Goal: Transaction & Acquisition: Obtain resource

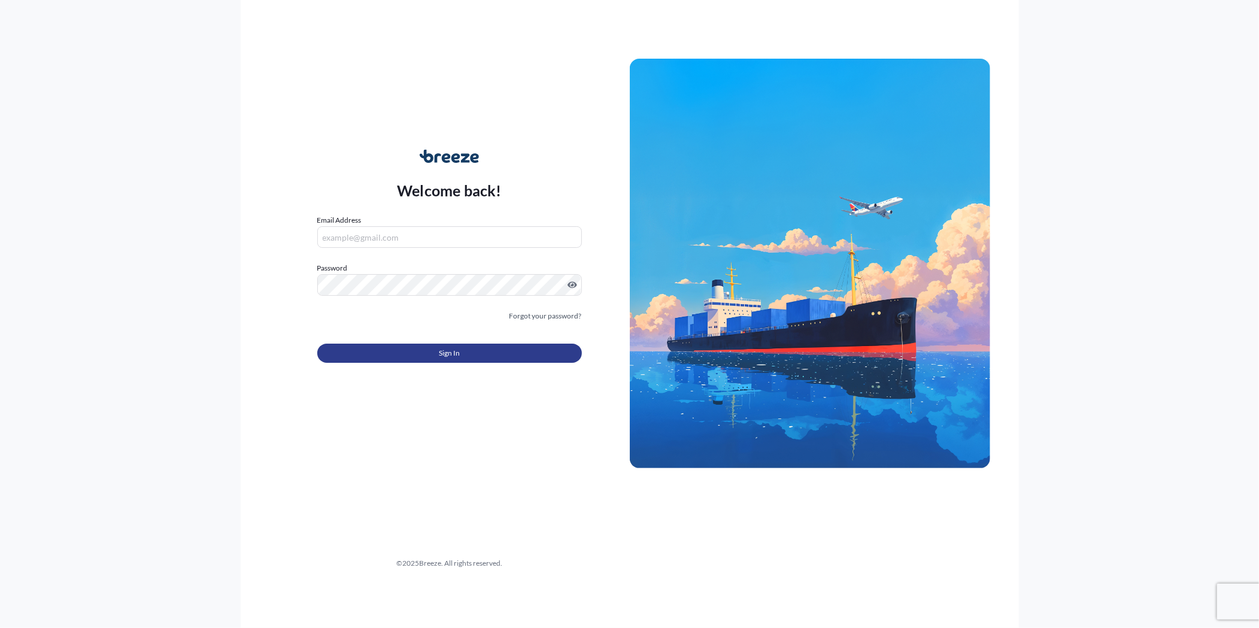
type input "[PERSON_NAME][EMAIL_ADDRESS][PERSON_NAME][DOMAIN_NAME]"
click at [550, 352] on button "Sign In" at bounding box center [449, 353] width 265 height 19
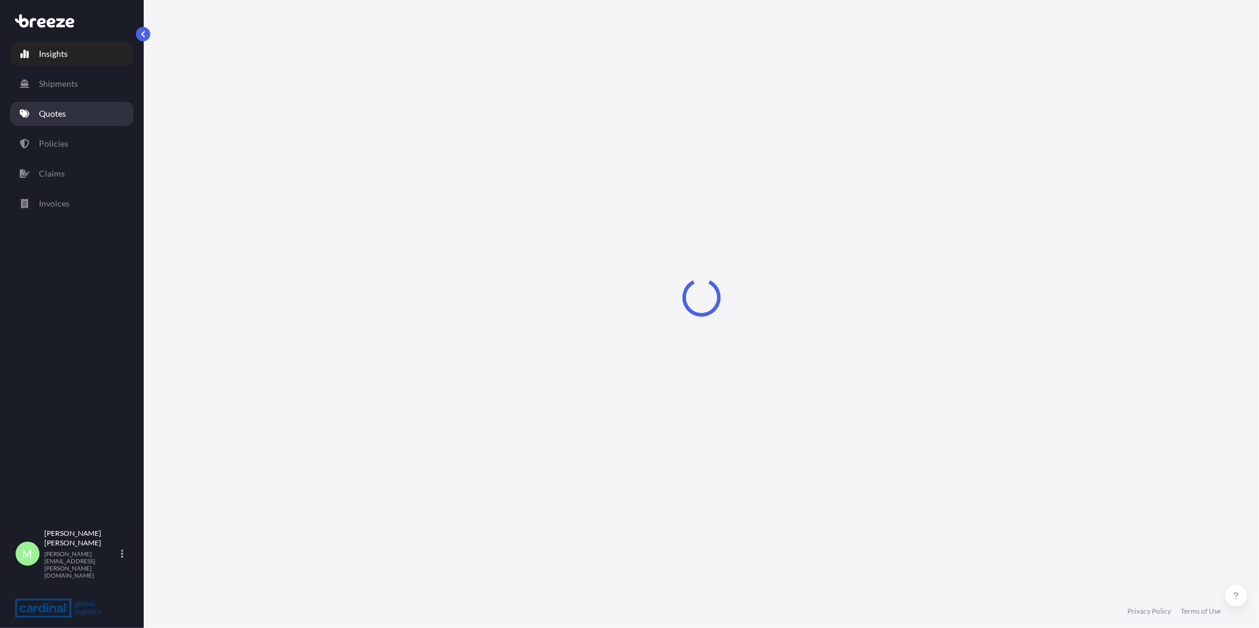
select select "2025"
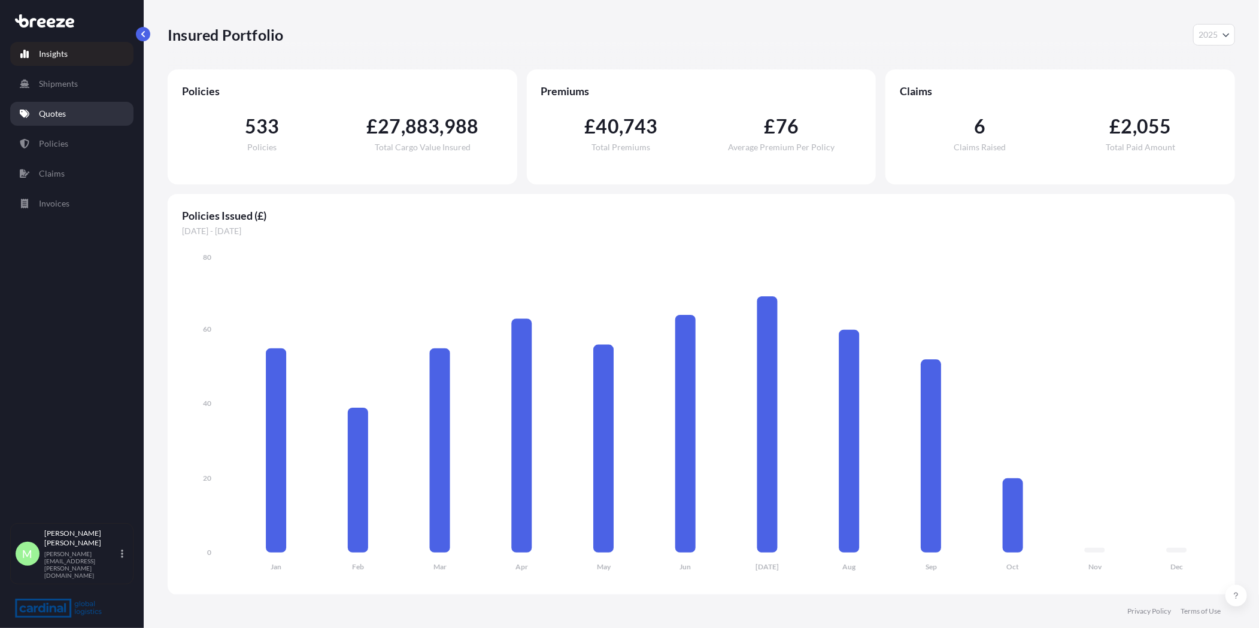
click at [58, 113] on p "Quotes" at bounding box center [52, 114] width 27 height 12
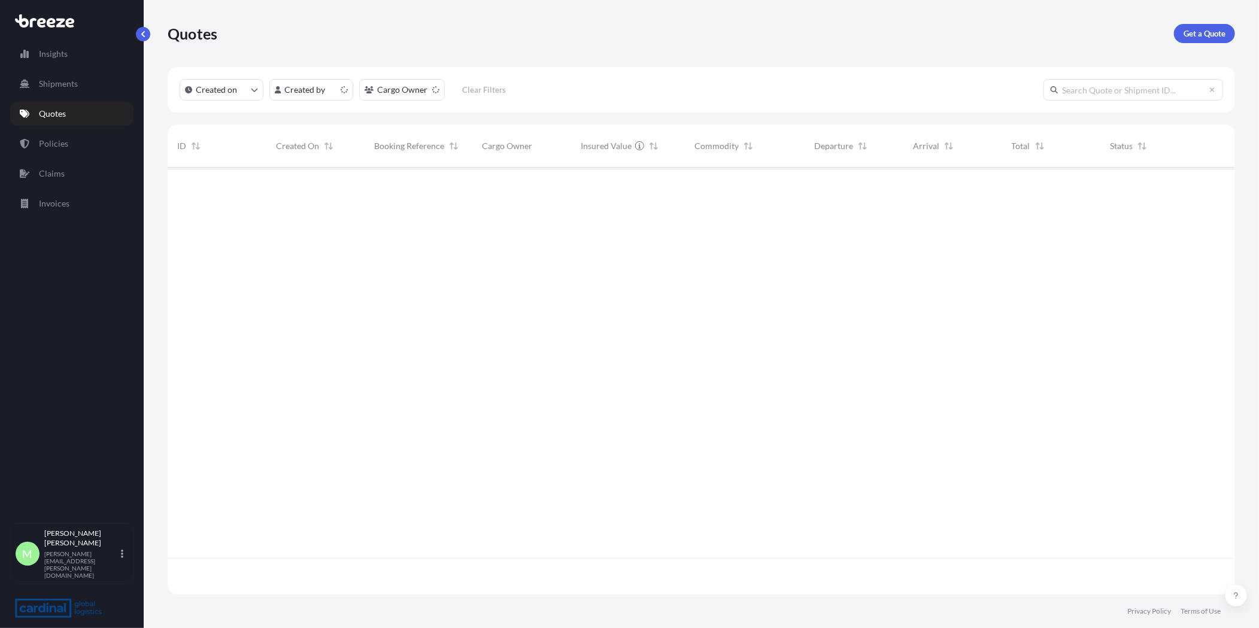
scroll to position [423, 1058]
click at [1180, 34] on link "Get a Quote" at bounding box center [1204, 33] width 61 height 19
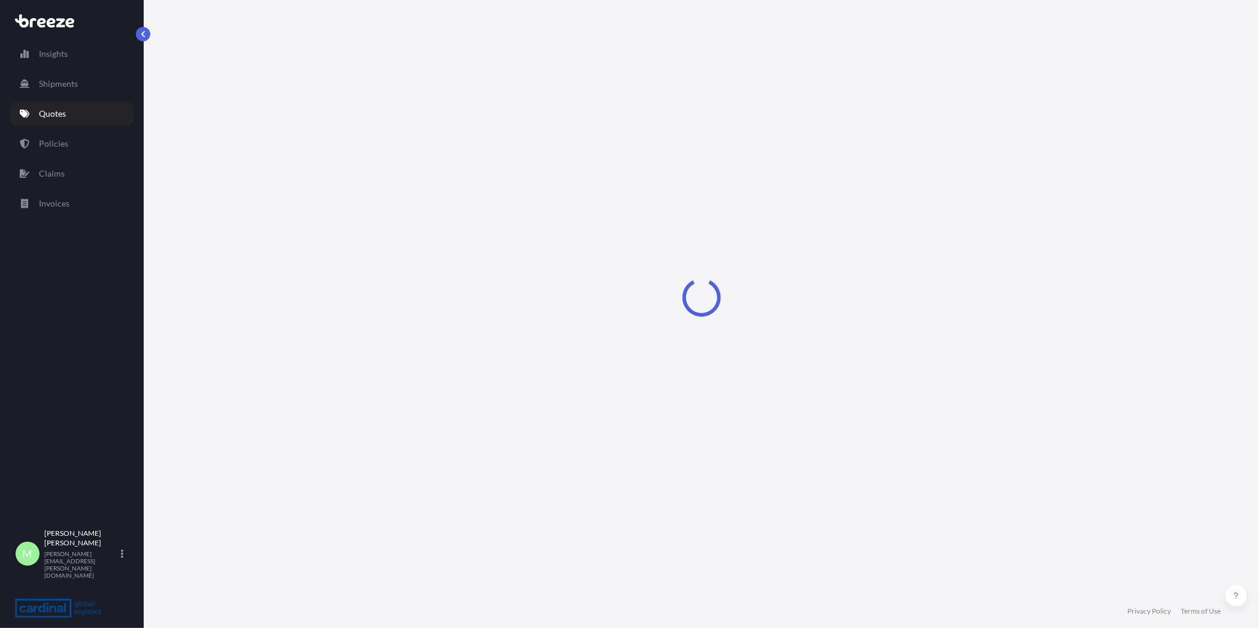
select select "Sea"
select select "1"
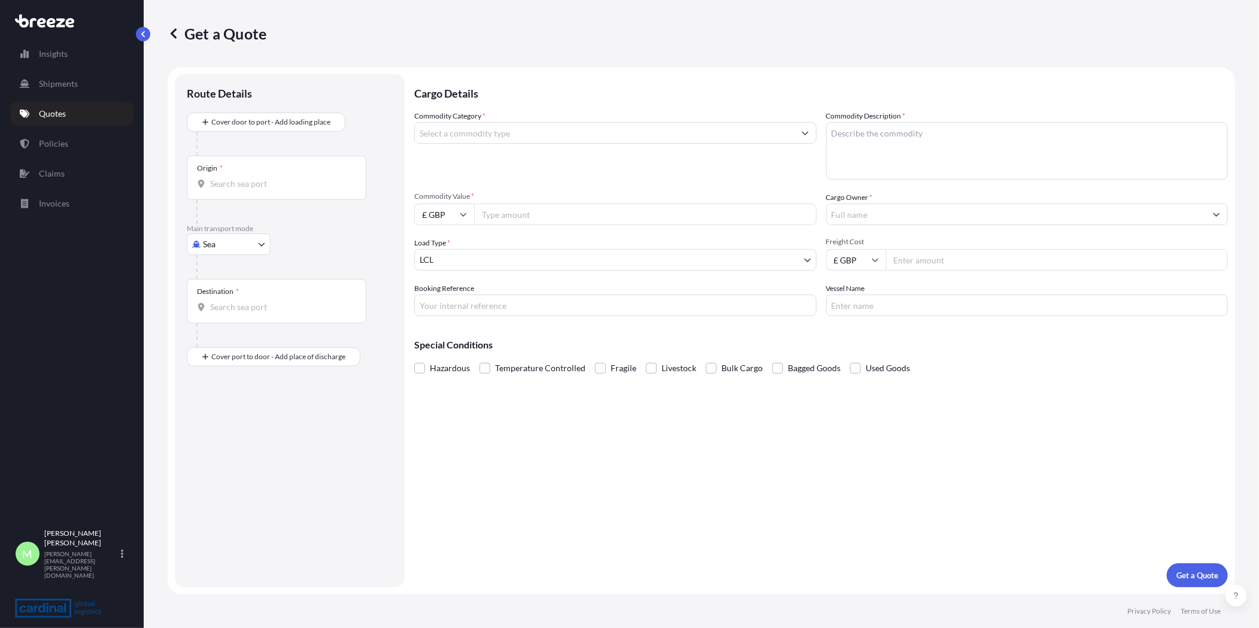
click at [212, 252] on body "Insights Shipments Quotes Policies Claims Invoices M [PERSON_NAME] [PERSON_NAME…" at bounding box center [629, 314] width 1259 height 628
click at [235, 320] on div "Road" at bounding box center [229, 319] width 74 height 22
select select "Road"
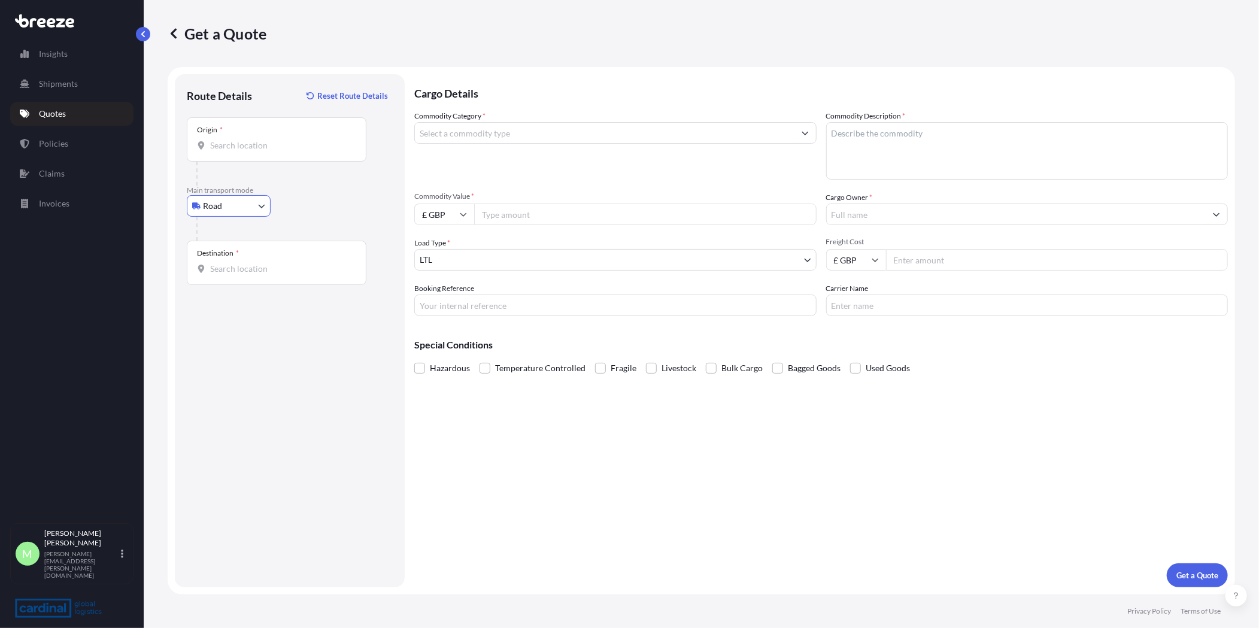
click at [300, 144] on input "Origin *" at bounding box center [280, 146] width 141 height 12
click at [327, 147] on input "Origin * Please select an origin" at bounding box center [280, 146] width 141 height 12
paste input "TW20 8RD"
type input "TW20 8RD"
click at [299, 256] on div "Destination *" at bounding box center [277, 263] width 180 height 44
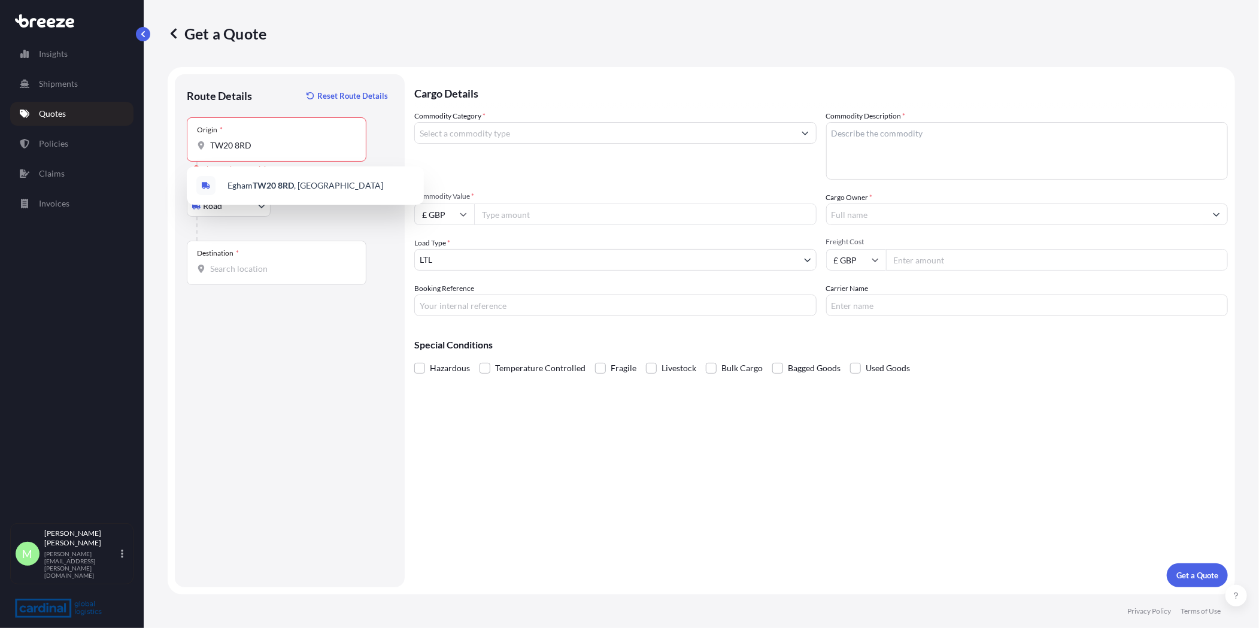
click at [299, 263] on input "Destination *" at bounding box center [280, 269] width 141 height 12
paste input "EC3V 1AB"
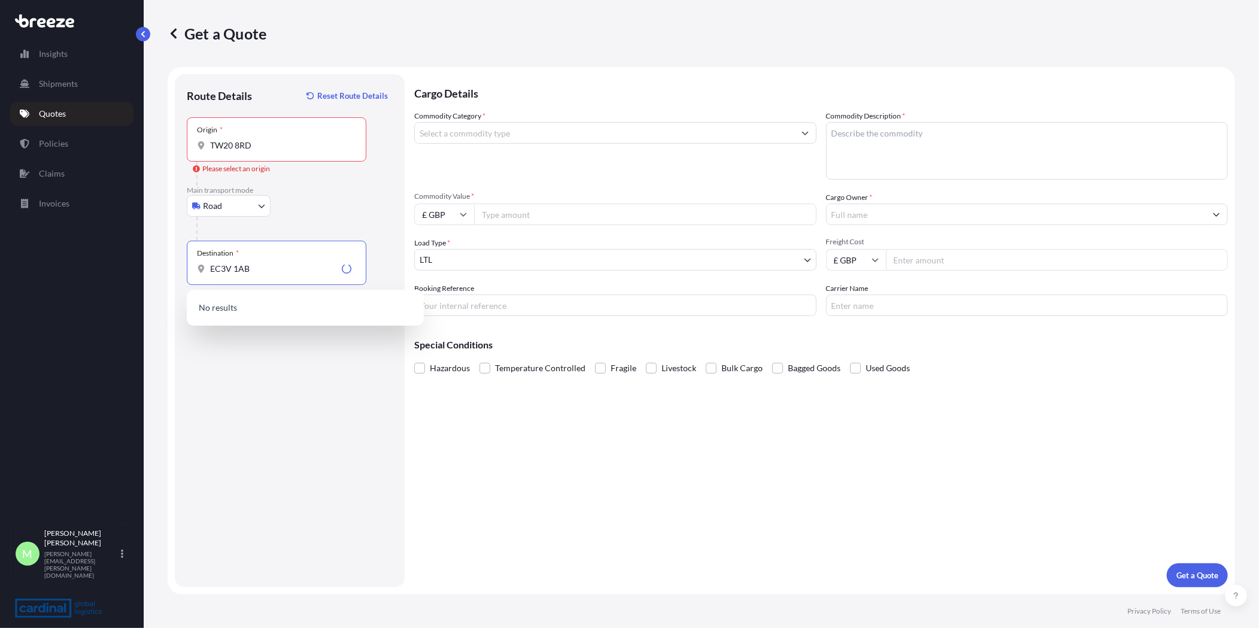
type input "EC3V 1AB"
click at [267, 140] on input "TW20 8RD" at bounding box center [280, 146] width 141 height 12
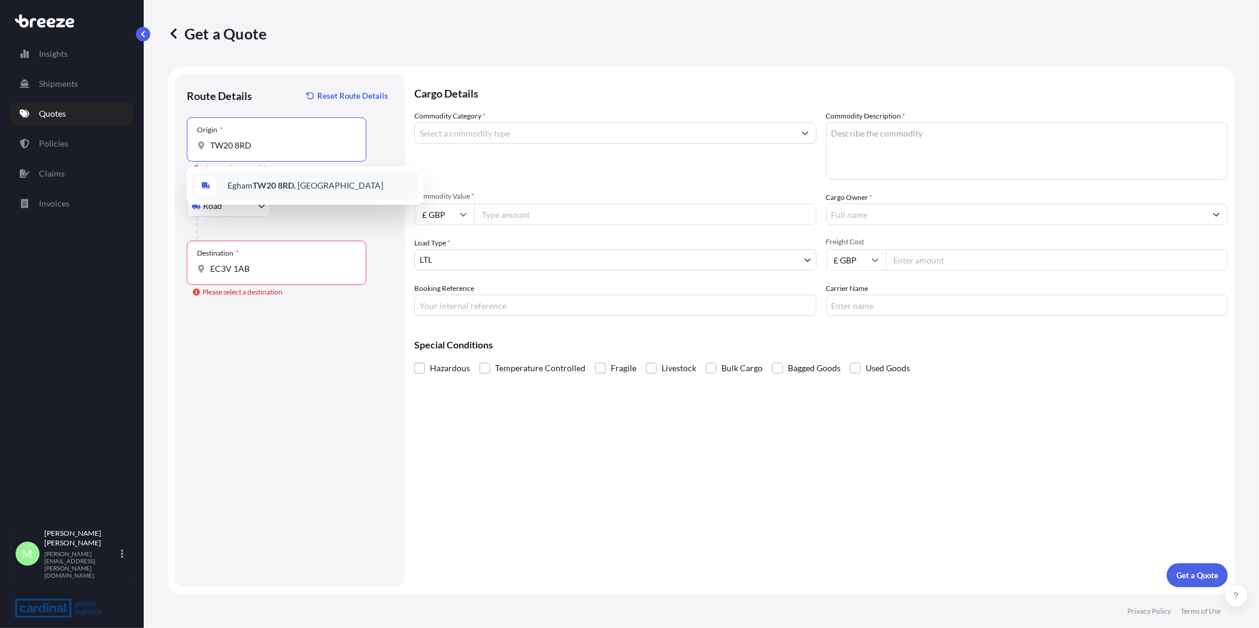
type input "Egham TW20 8RD, [GEOGRAPHIC_DATA]"
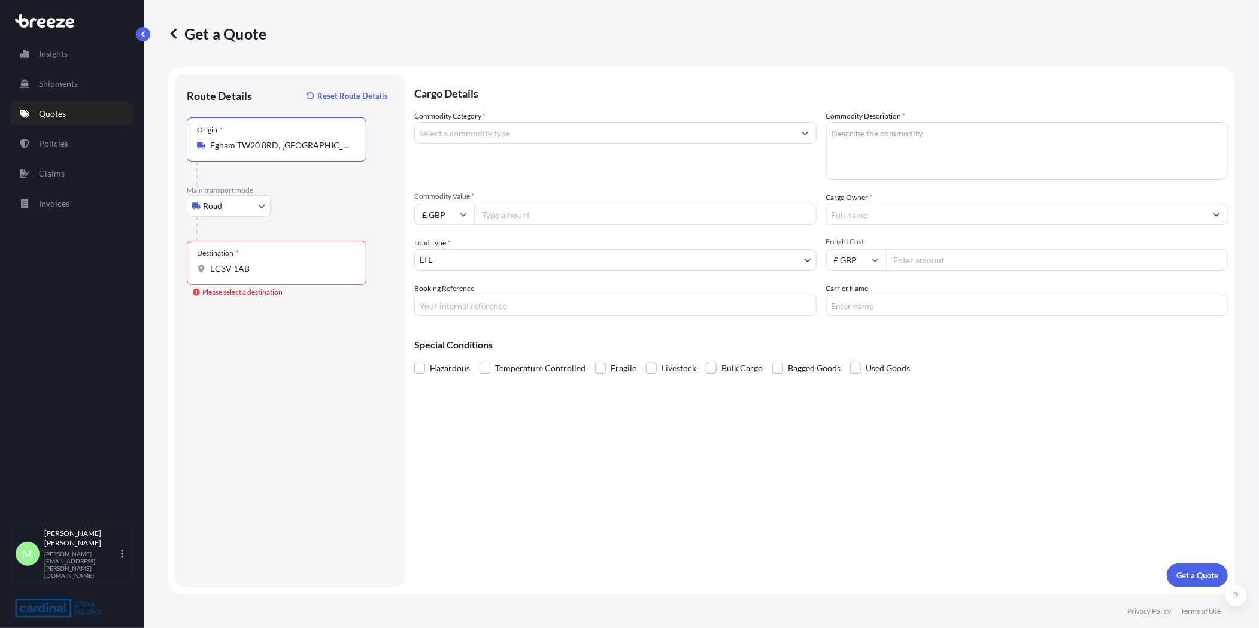
click at [299, 252] on div "Destination * EC3V 1AB" at bounding box center [277, 263] width 180 height 44
click at [299, 263] on input "EC3V 1AB" at bounding box center [280, 269] width 141 height 12
click at [288, 265] on input "EC3V 1AB" at bounding box center [280, 269] width 141 height 12
click at [302, 264] on input "EC3V 1AB" at bounding box center [280, 269] width 141 height 12
drag, startPoint x: 287, startPoint y: 280, endPoint x: 133, endPoint y: 284, distance: 154.0
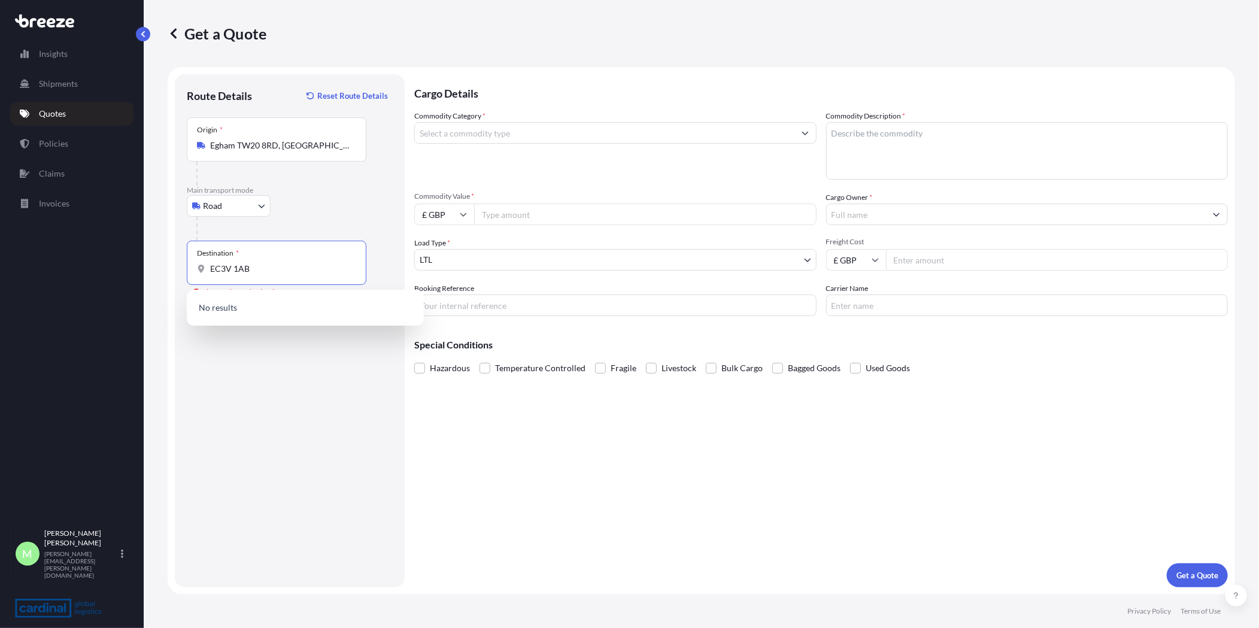
click at [135, 284] on div "Insights Shipments Quotes Policies Claims Invoices M [PERSON_NAME] [PERSON_NAME…" at bounding box center [629, 314] width 1259 height 628
paste input "London EC3V 1AB"
click at [298, 302] on div "London EC3V, [GEOGRAPHIC_DATA]" at bounding box center [306, 309] width 228 height 29
type input "London EC3V, [GEOGRAPHIC_DATA]"
click at [452, 140] on input "Commodity Category *" at bounding box center [605, 133] width 380 height 22
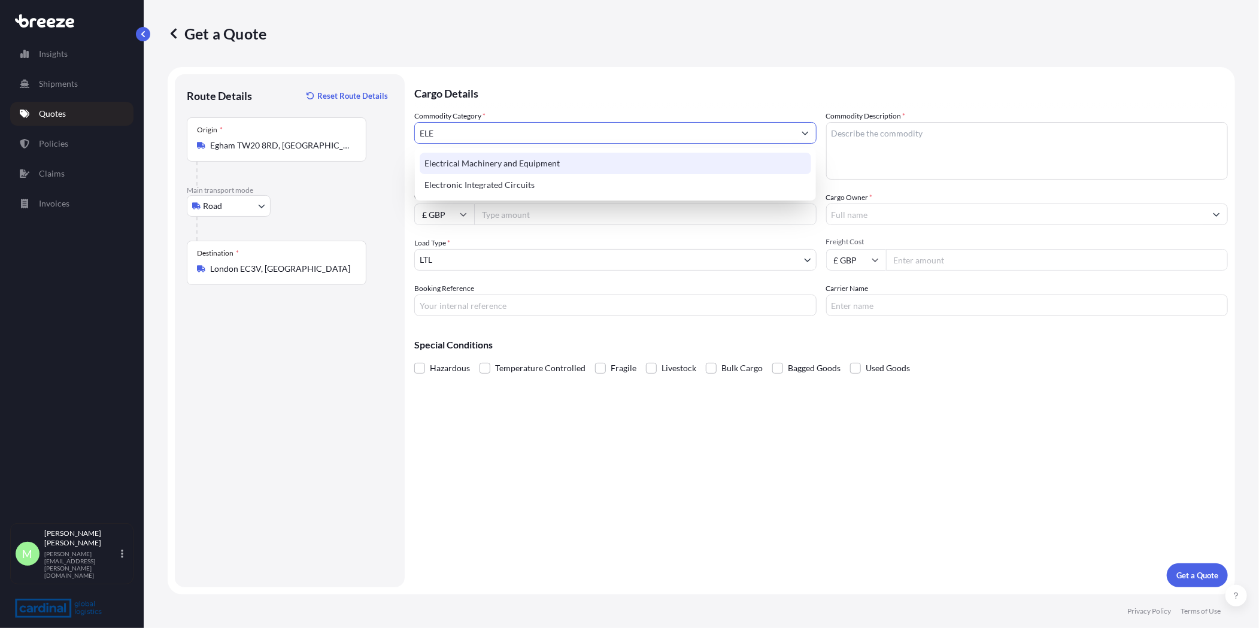
click at [529, 161] on div "Electrical Machinery and Equipment" at bounding box center [616, 164] width 392 height 22
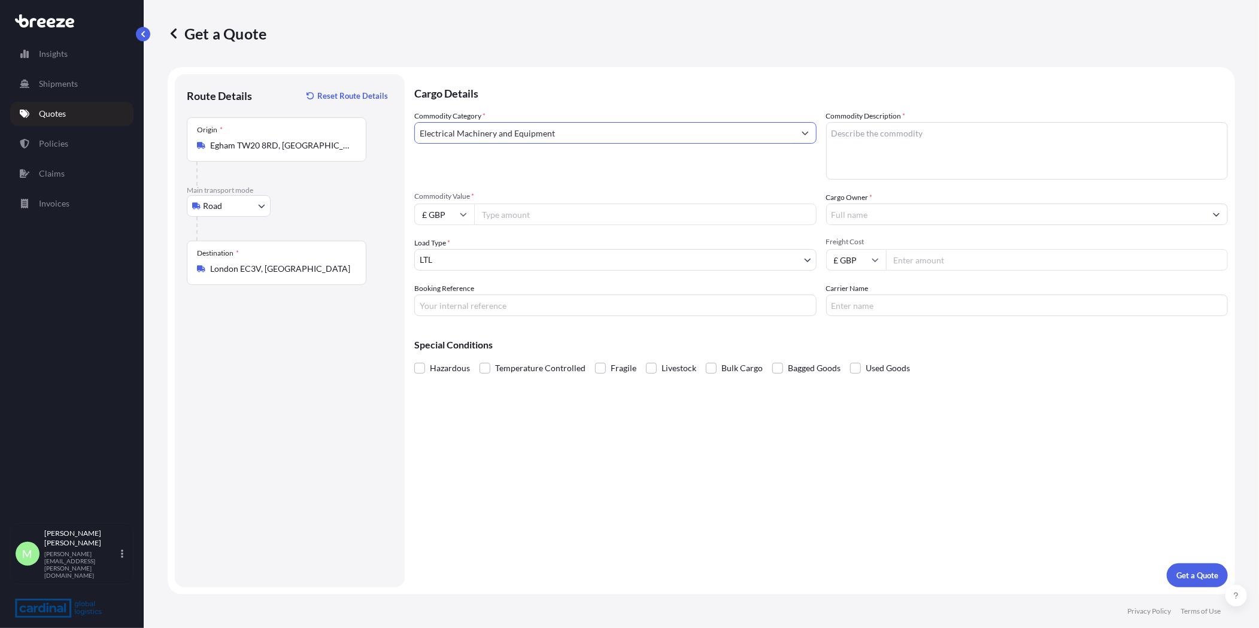
type input "Electrical Machinery and Equipment"
click at [894, 138] on textarea "Commodity Description *" at bounding box center [1027, 150] width 402 height 57
type textarea "TV and cables"
click at [489, 217] on input "Commodity Value *" at bounding box center [645, 215] width 343 height 22
drag, startPoint x: 593, startPoint y: 213, endPoint x: 599, endPoint y: 211, distance: 6.3
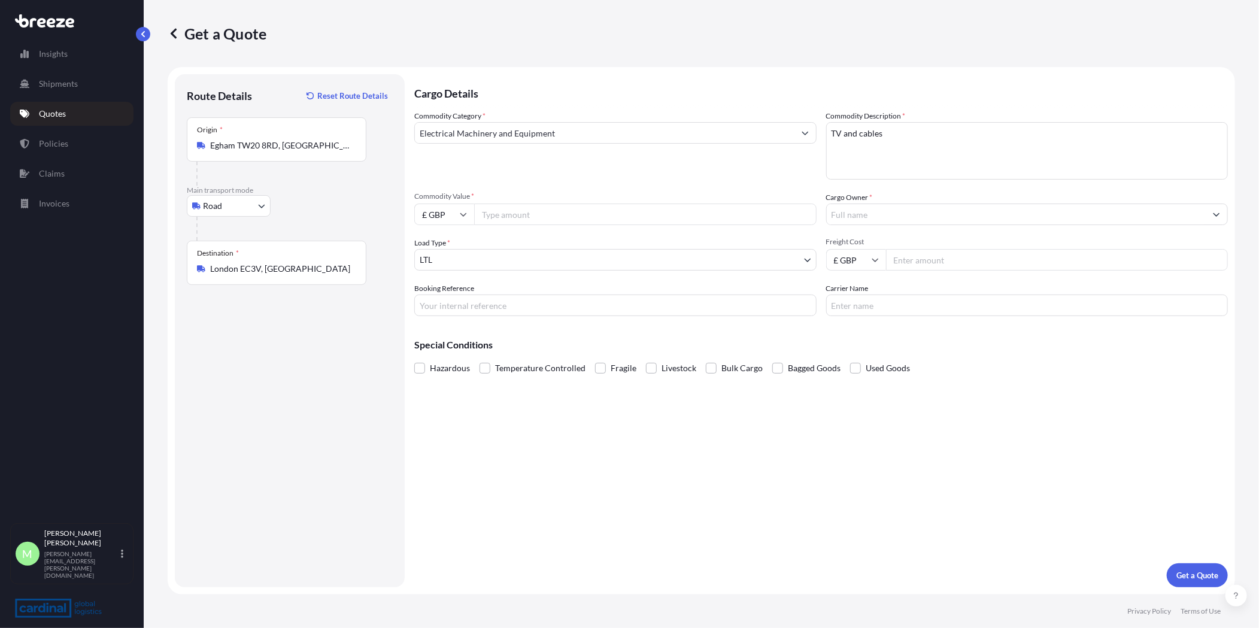
click at [593, 213] on input "Commodity Value *" at bounding box center [645, 215] width 343 height 22
type input "70621.43"
click at [903, 218] on input "Cargo Owner *" at bounding box center [1017, 215] width 380 height 22
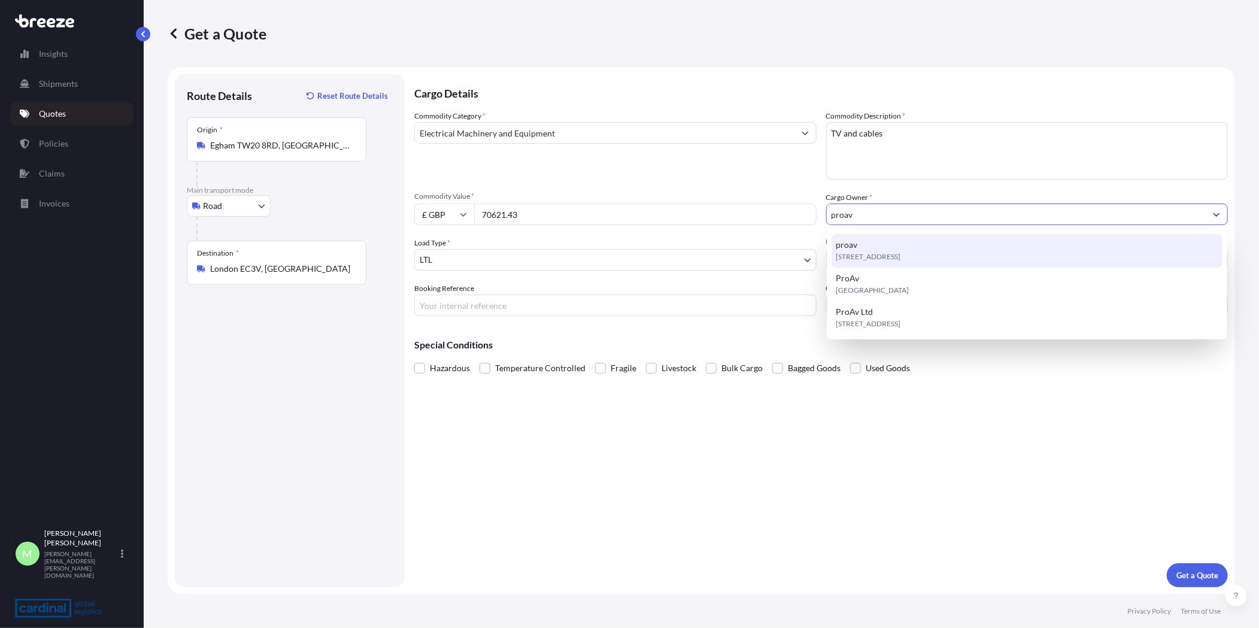
click at [960, 243] on div "[STREET_ADDRESS]" at bounding box center [1028, 251] width 392 height 34
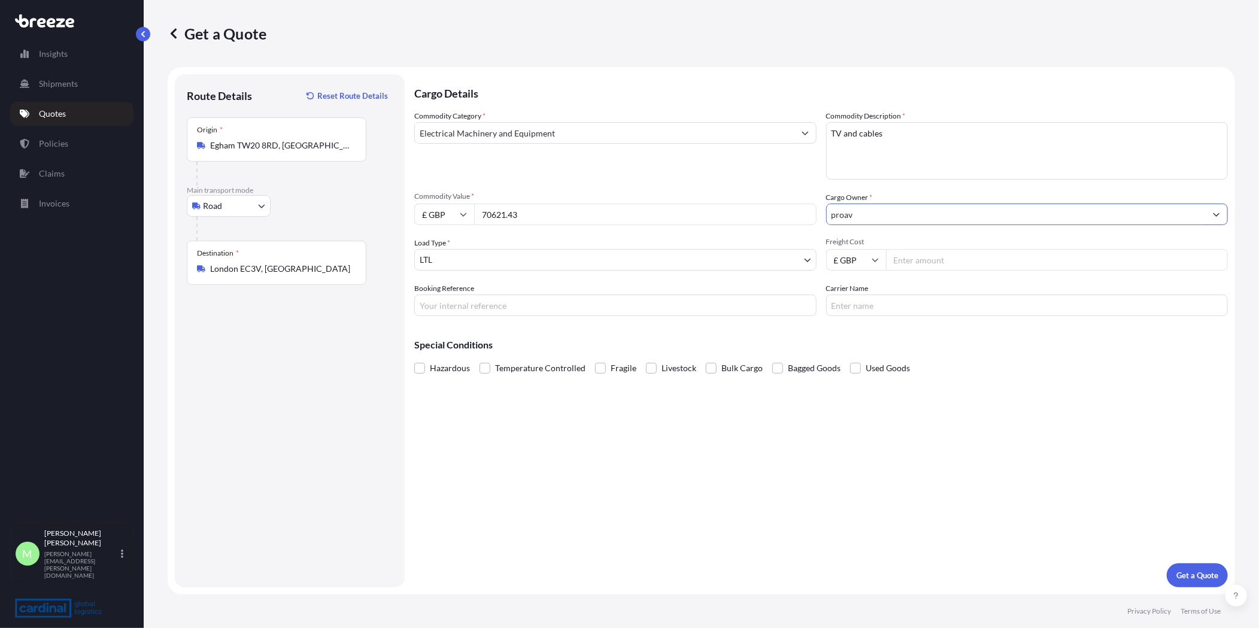
type input "proav"
click at [961, 262] on input "Freight Cost" at bounding box center [1057, 260] width 343 height 22
click at [971, 254] on input "Freight Cost" at bounding box center [1057, 260] width 343 height 22
type input "700"
click at [1192, 571] on p "Get a Quote" at bounding box center [1198, 576] width 42 height 12
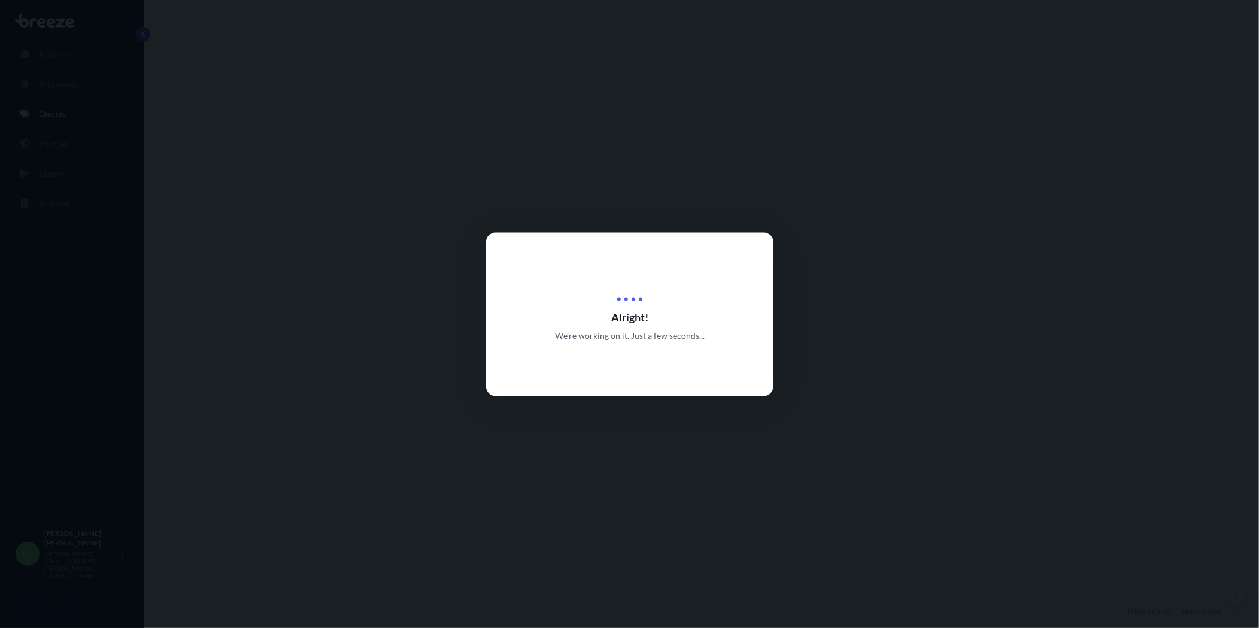
select select "Road"
select select "1"
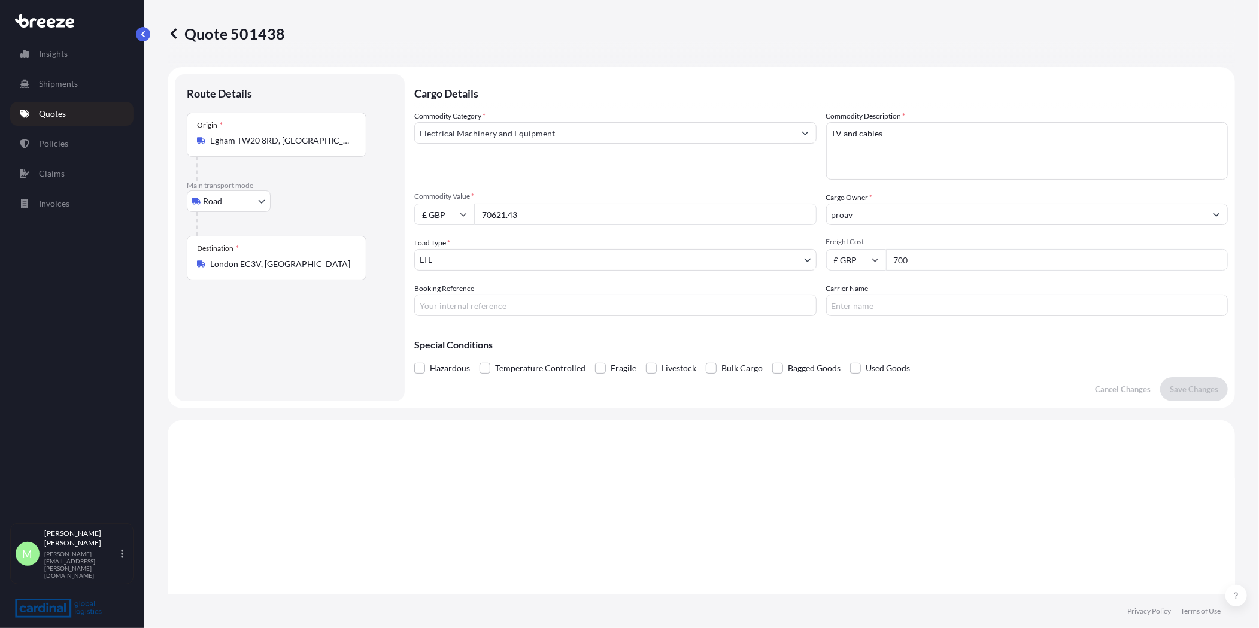
click at [938, 263] on input "700" at bounding box center [1057, 260] width 343 height 22
drag, startPoint x: 945, startPoint y: 263, endPoint x: 887, endPoint y: 263, distance: 58.1
click at [888, 263] on input "700" at bounding box center [1057, 260] width 343 height 22
type input "750"
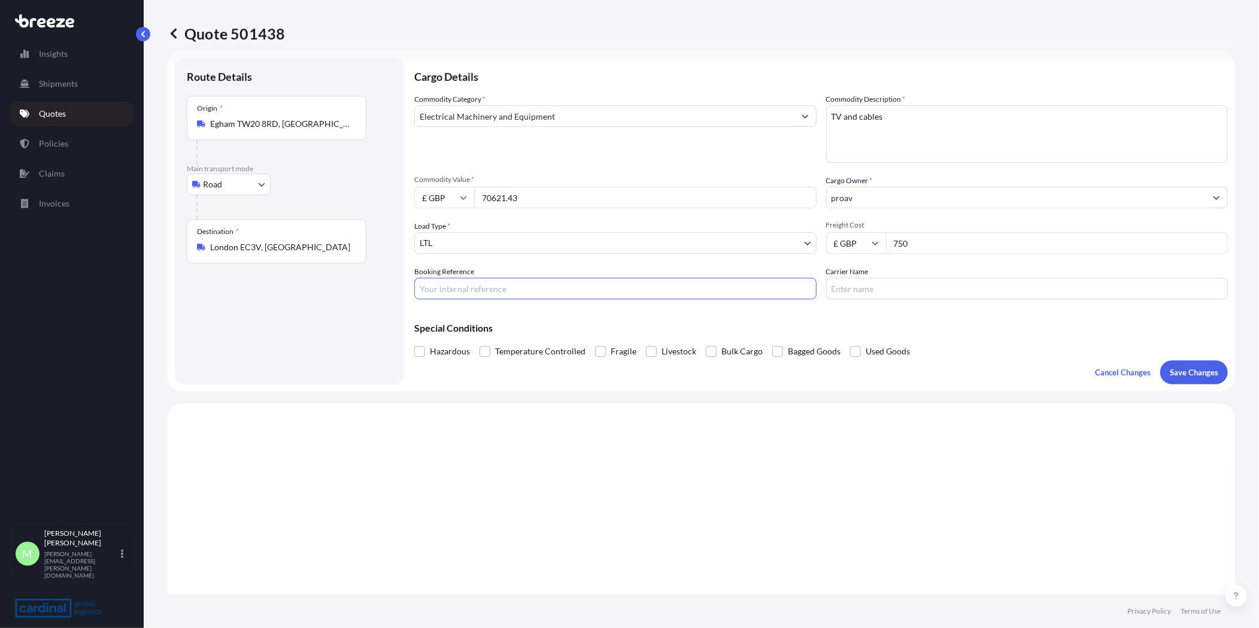
scroll to position [66, 0]
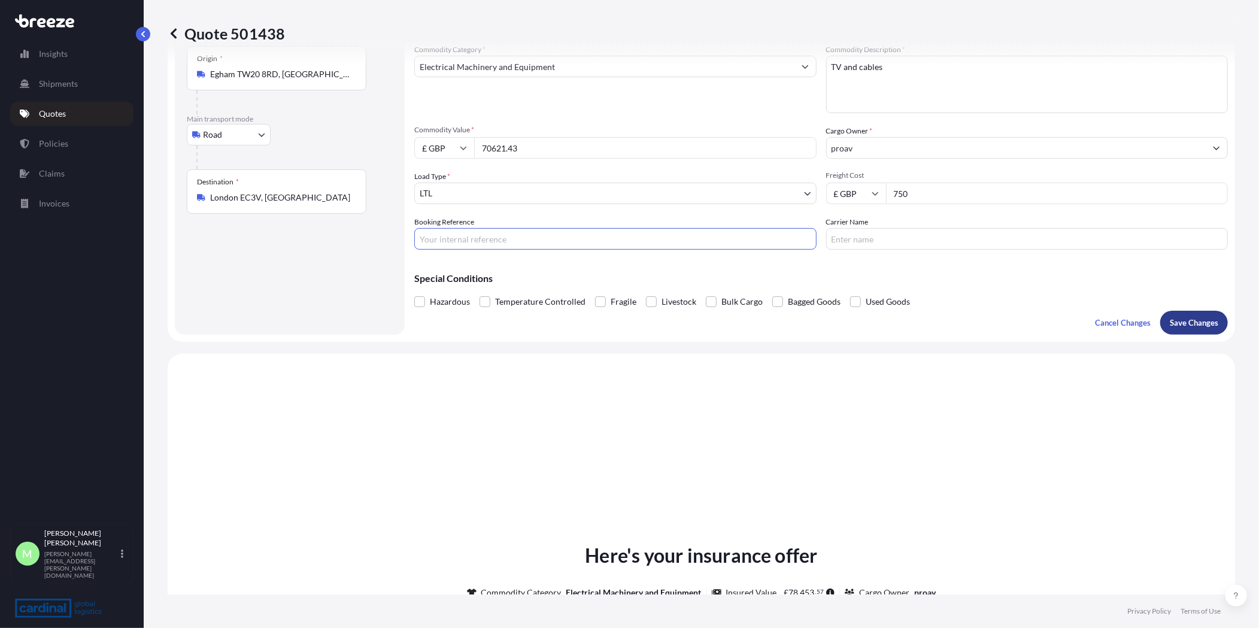
click at [1169, 332] on button "Save Changes" at bounding box center [1195, 323] width 68 height 24
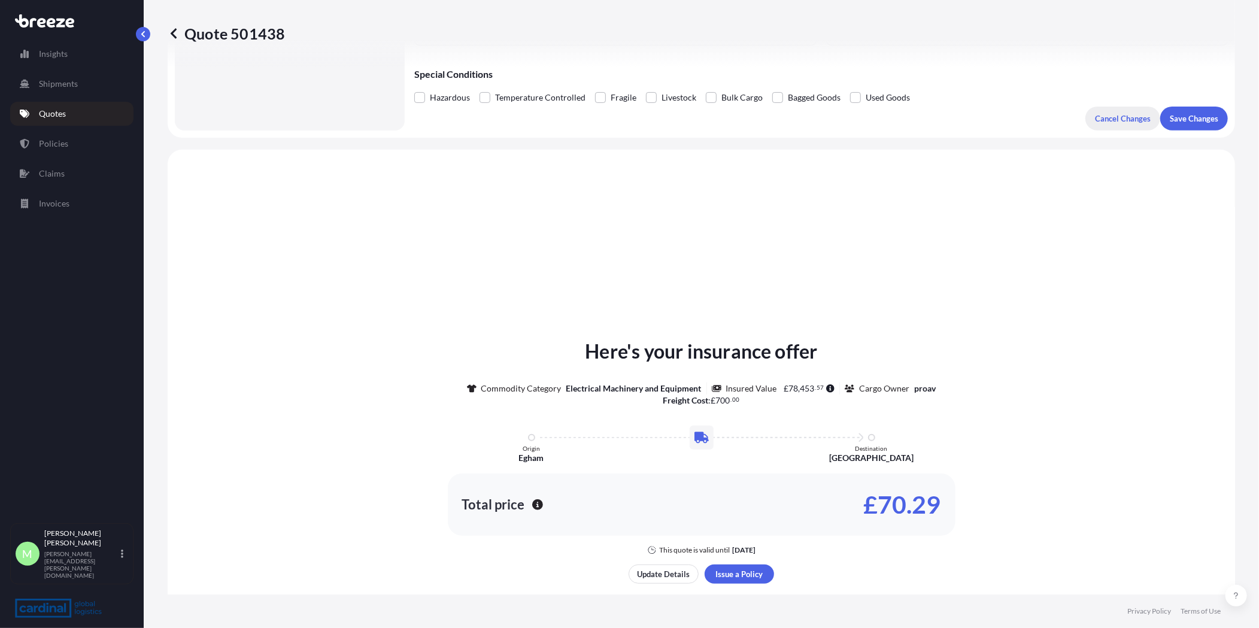
scroll to position [360, 0]
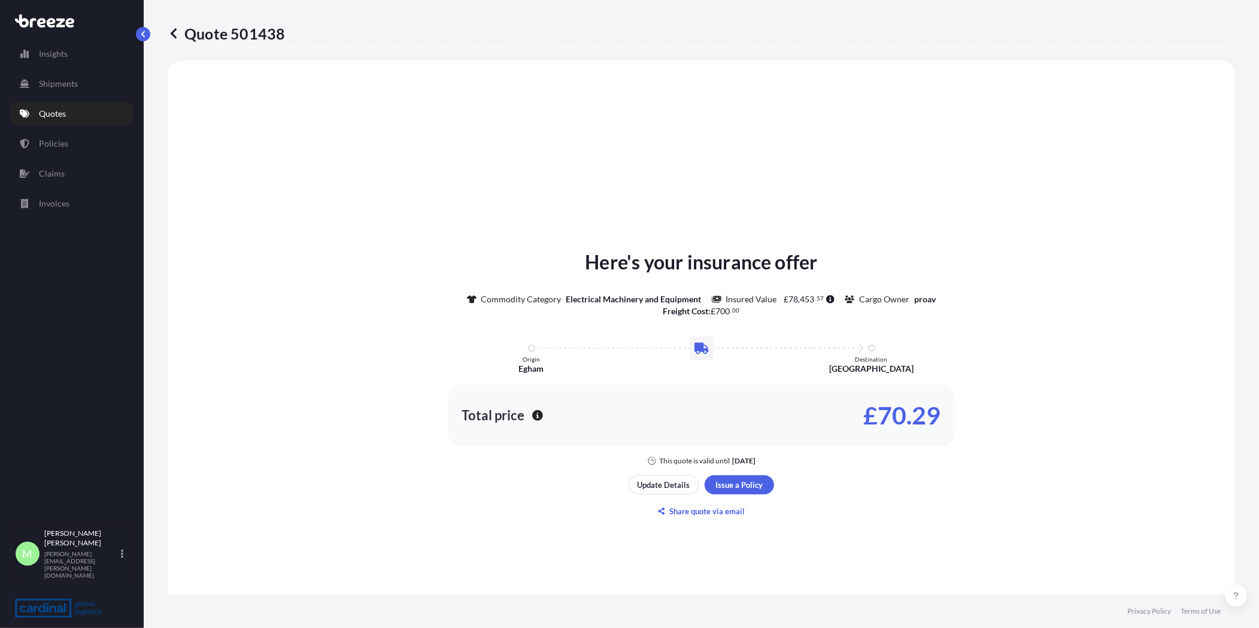
select select "Road"
select select "1"
